Goal: Book appointment/travel/reservation

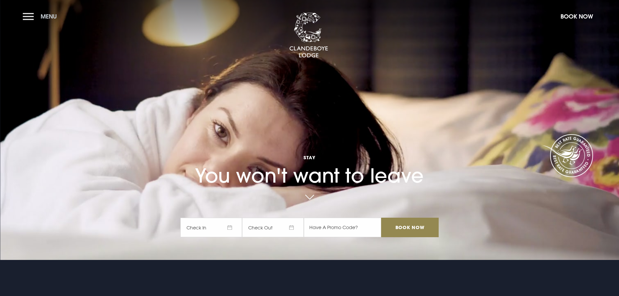
click at [28, 16] on button "Menu" at bounding box center [41, 16] width 37 height 14
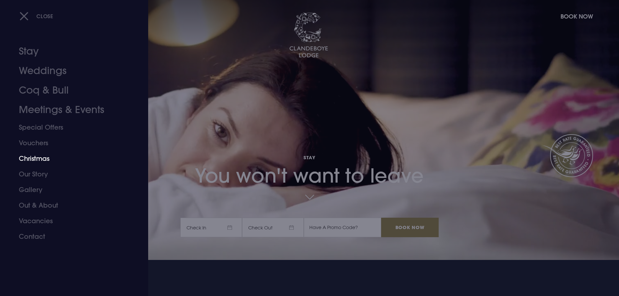
click at [31, 161] on link "Christmas" at bounding box center [70, 159] width 103 height 16
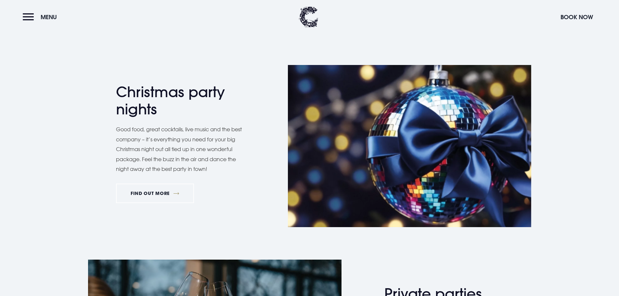
scroll to position [390, 0]
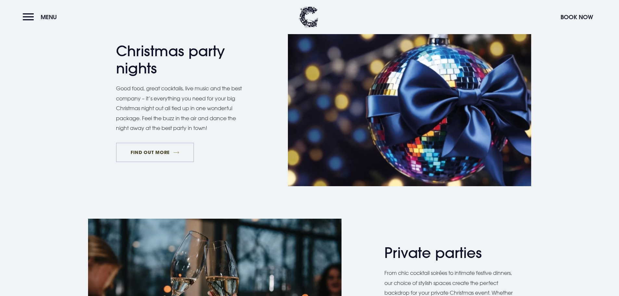
click at [164, 156] on link "FIND OUT MORE" at bounding box center [155, 152] width 78 height 19
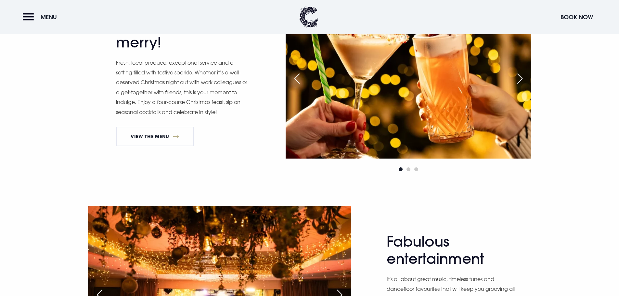
scroll to position [455, 0]
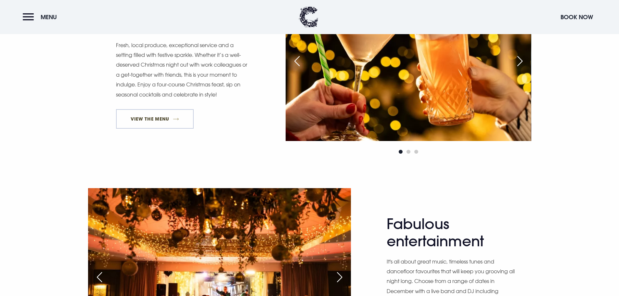
click at [146, 117] on link "View The Menu" at bounding box center [155, 118] width 78 height 19
